Goal: Navigation & Orientation: Find specific page/section

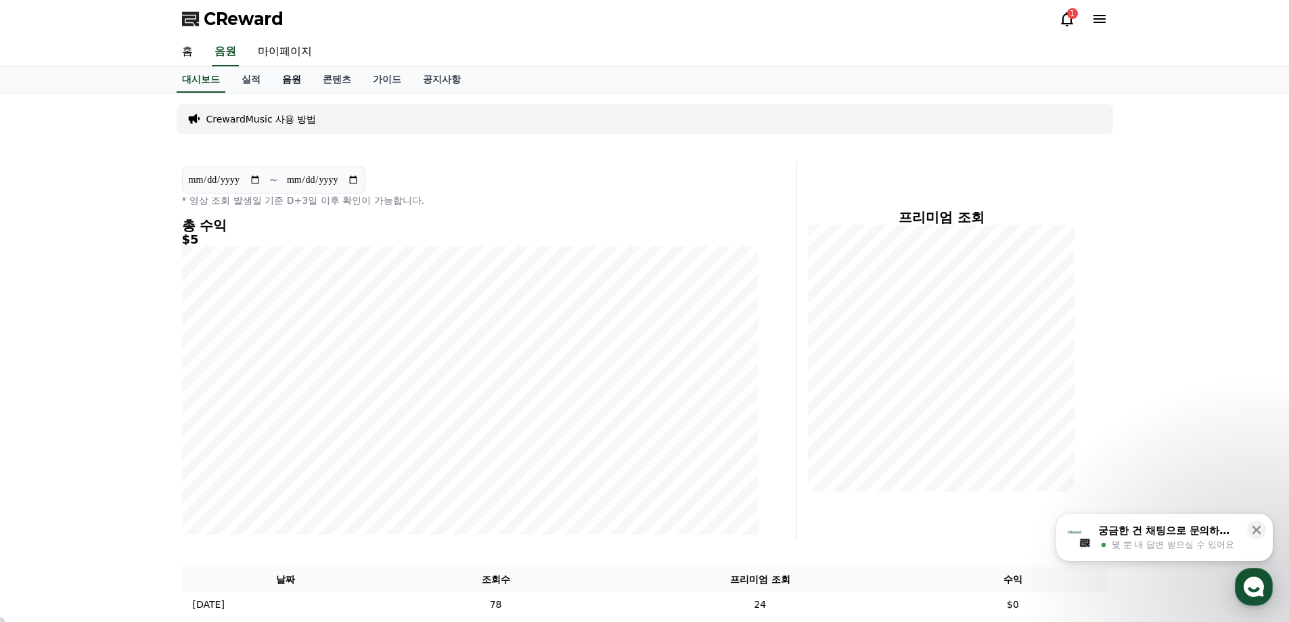
click at [292, 80] on link "음원" at bounding box center [291, 80] width 41 height 26
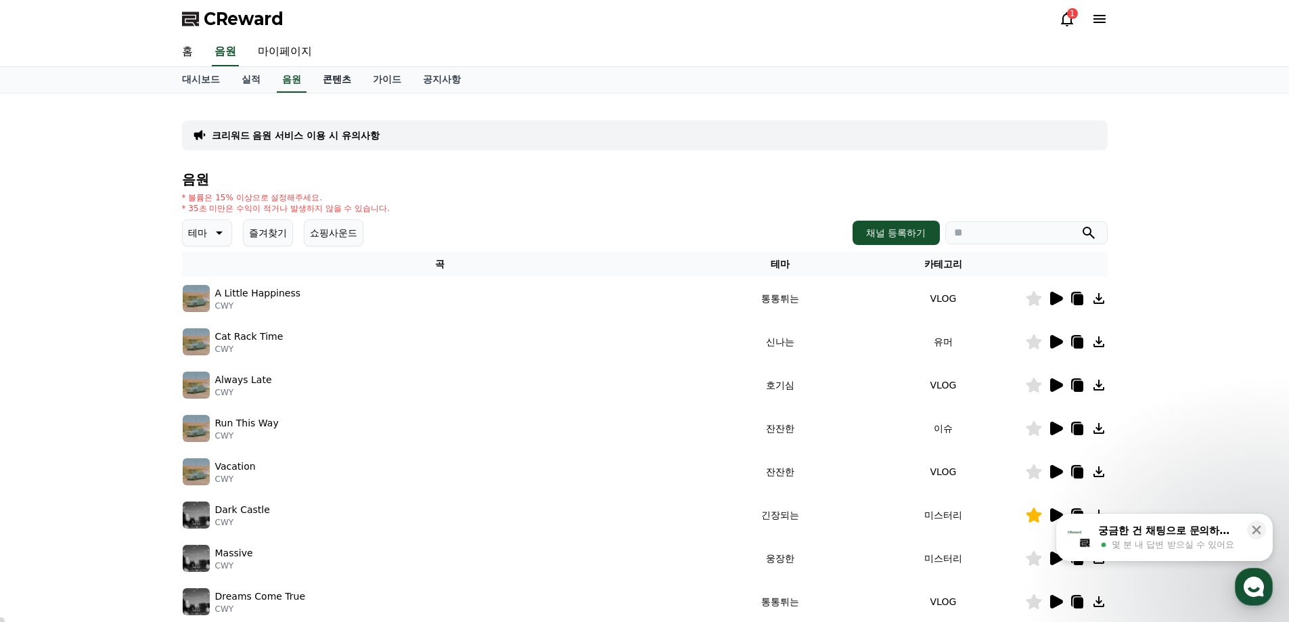
click at [333, 81] on link "콘텐츠" at bounding box center [337, 80] width 50 height 26
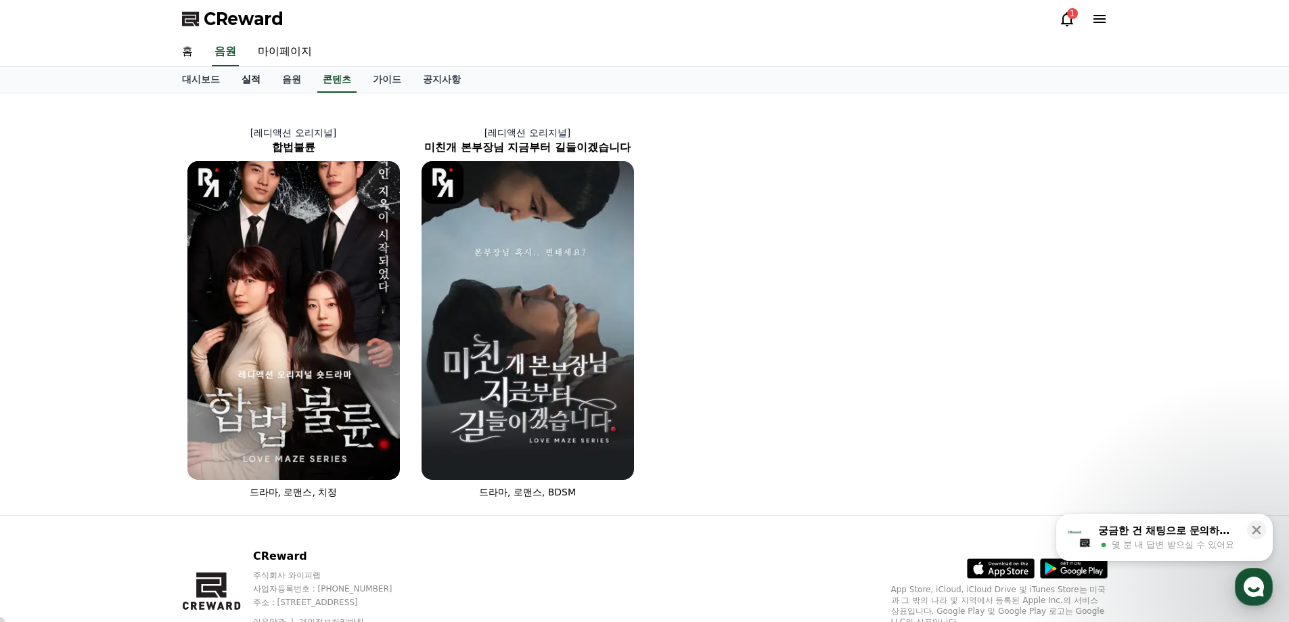
click at [250, 81] on link "실적" at bounding box center [251, 80] width 41 height 26
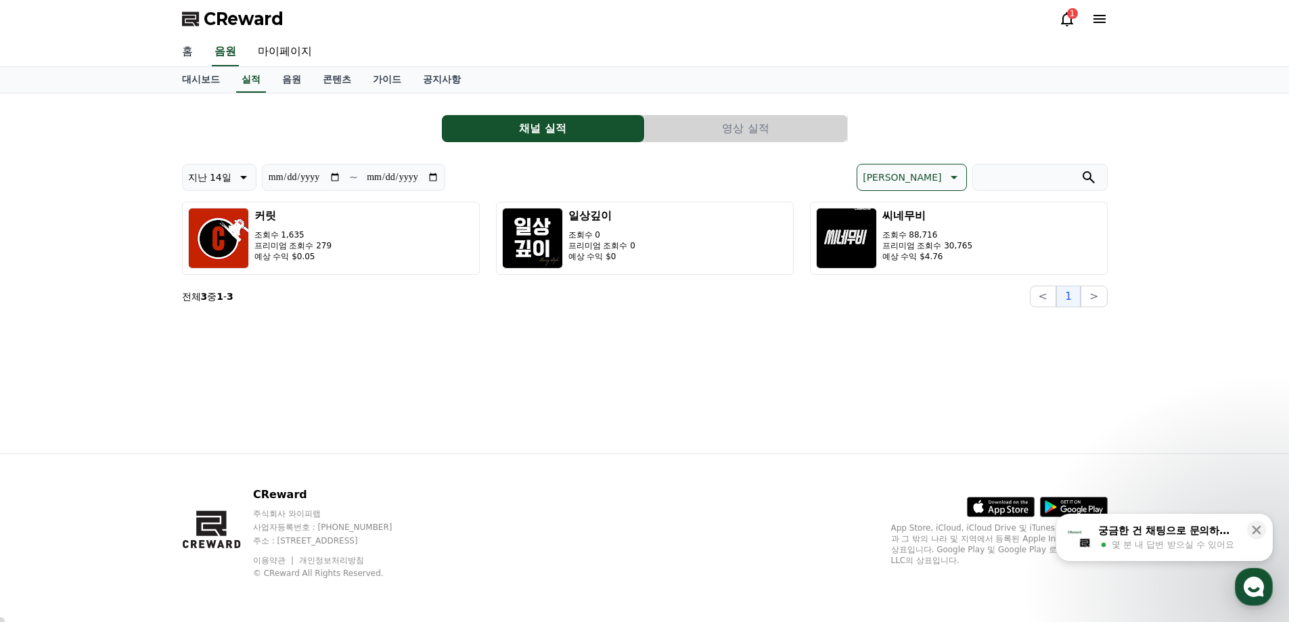
click at [184, 50] on link "홈" at bounding box center [187, 52] width 32 height 28
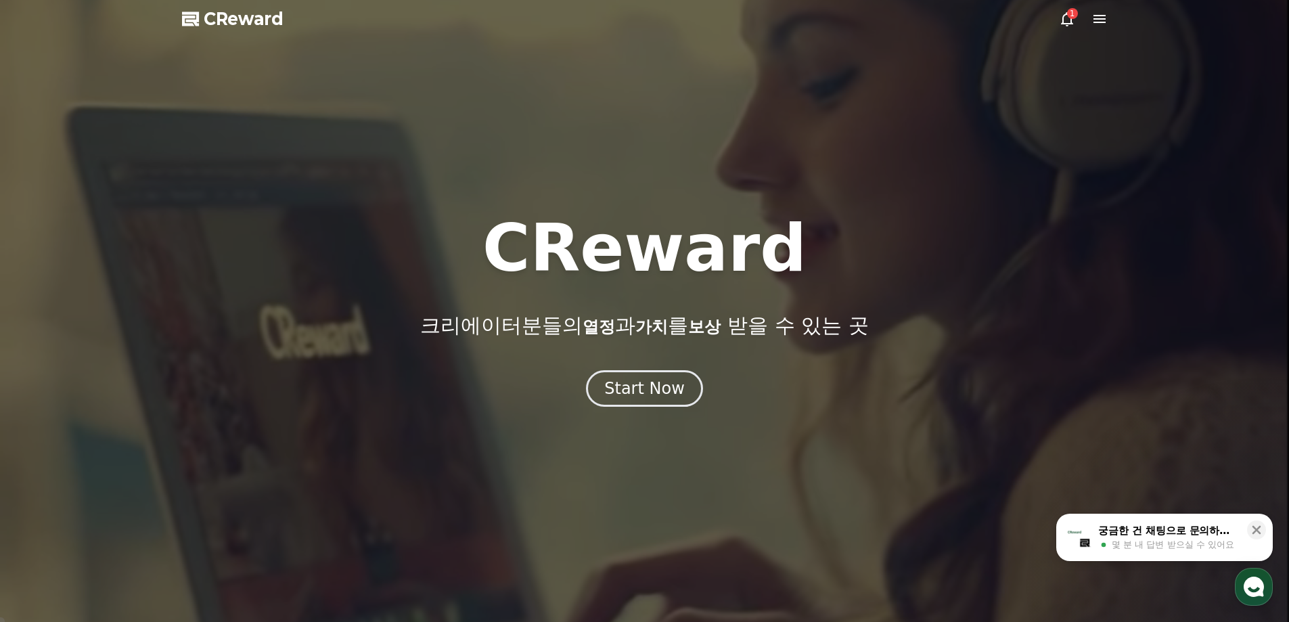
click at [1070, 22] on icon at bounding box center [1067, 19] width 16 height 16
